Goal: Information Seeking & Learning: Find specific page/section

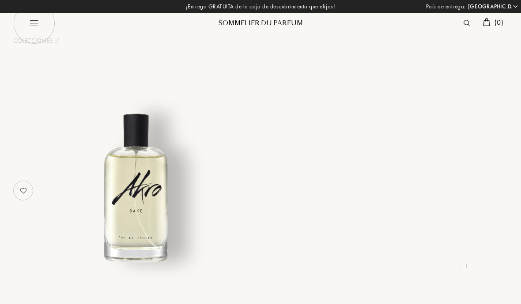
select select "ES"
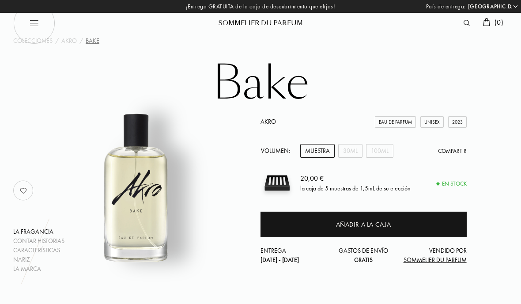
click at [34, 24] on img at bounding box center [34, 23] width 42 height 42
select select "ES"
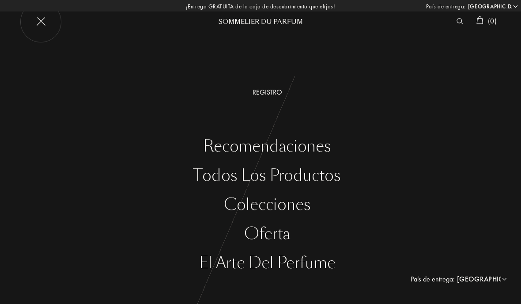
click at [314, 173] on div "Todos los productos" at bounding box center [266, 175] width 507 height 18
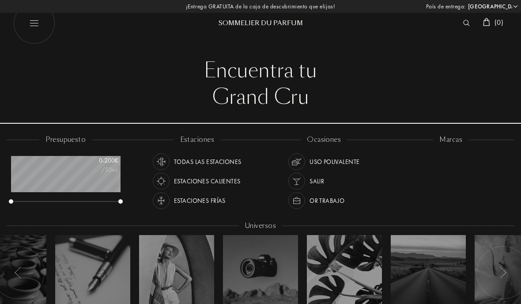
select select "ES"
click at [464, 25] on img at bounding box center [466, 23] width 7 height 6
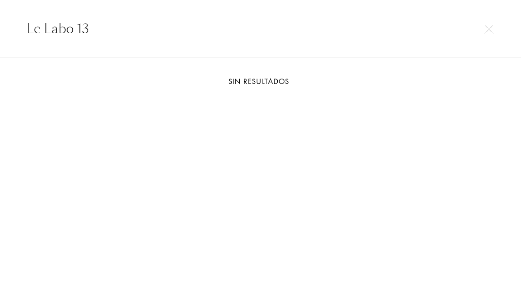
scroll to position [0, 37]
click at [108, 23] on input "Le Labo 13" at bounding box center [260, 29] width 521 height 20
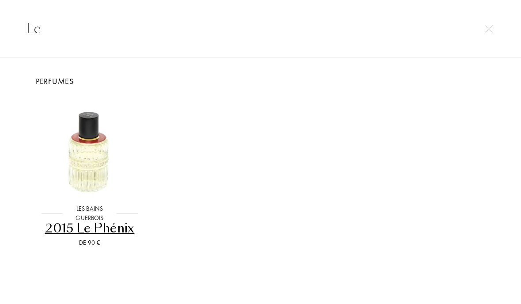
type input "L"
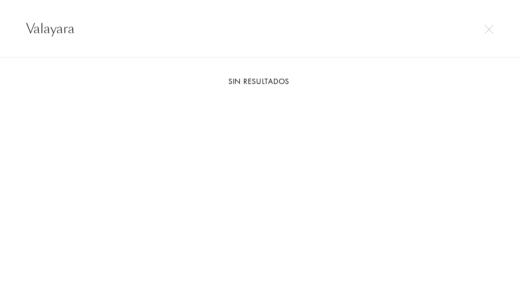
type input "Valayara"
click at [484, 31] on img at bounding box center [488, 29] width 9 height 9
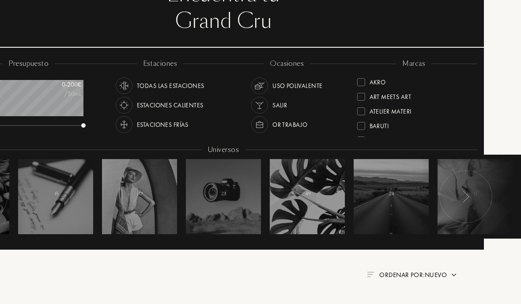
scroll to position [113, 37]
